Goal: Book appointment/travel/reservation

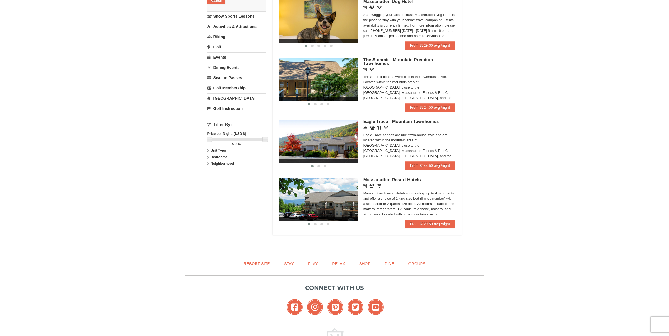
scroll to position [131, 0]
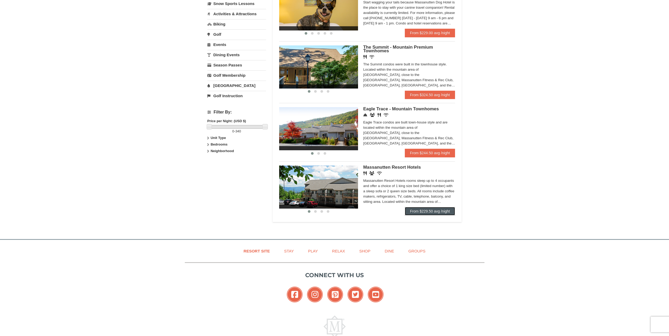
click at [426, 210] on link "From $229.50 avg /night" at bounding box center [430, 211] width 50 height 8
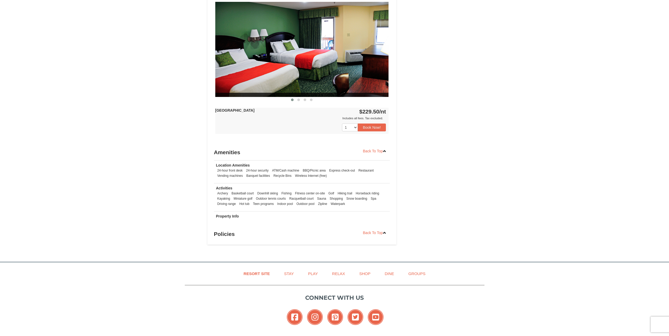
scroll to position [394, 0]
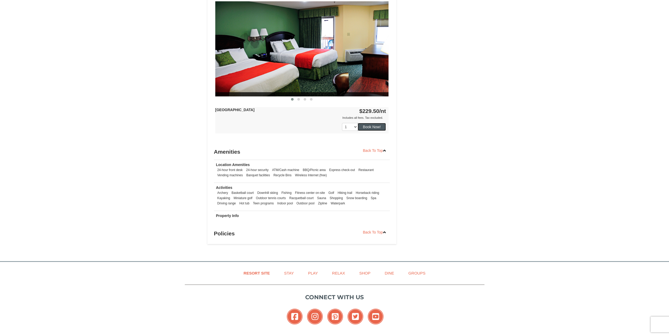
click at [374, 127] on button "Book Now!" at bounding box center [372, 127] width 28 height 8
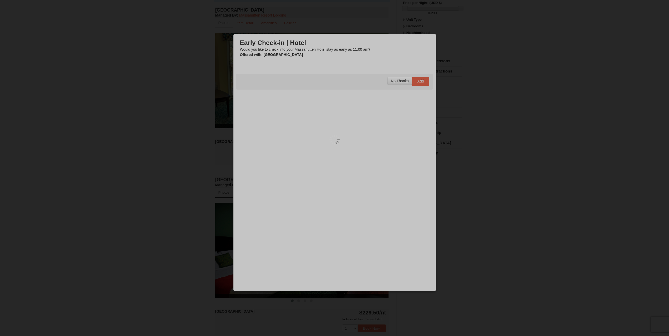
scroll to position [51, 0]
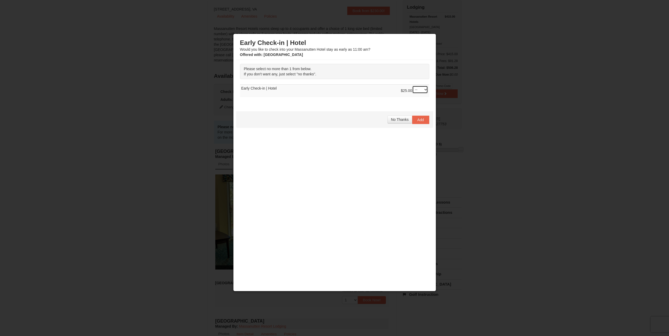
click at [425, 89] on select "-- 01" at bounding box center [420, 90] width 16 height 8
select select "1"
click at [412, 86] on select "-- 01" at bounding box center [420, 90] width 16 height 8
click at [421, 120] on span "Add" at bounding box center [420, 120] width 7 height 4
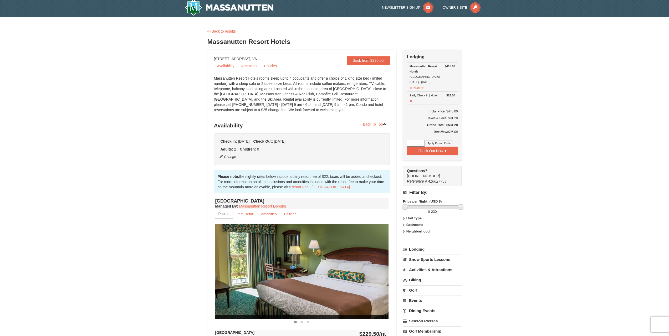
scroll to position [0, 0]
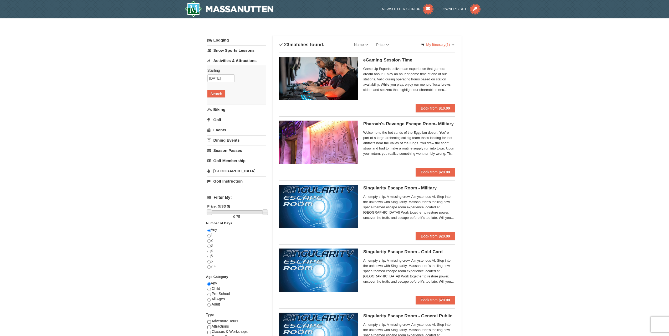
click at [220, 51] on link "Snow Sports Lessons" at bounding box center [236, 50] width 59 height 10
